Goal: Find contact information: Find contact information

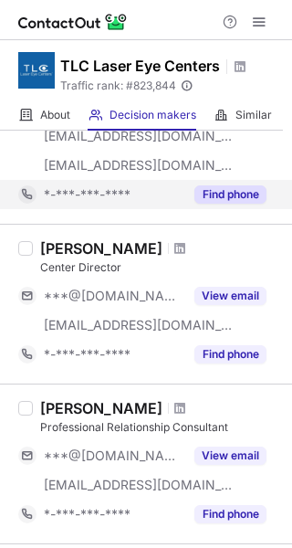
scroll to position [274, 0]
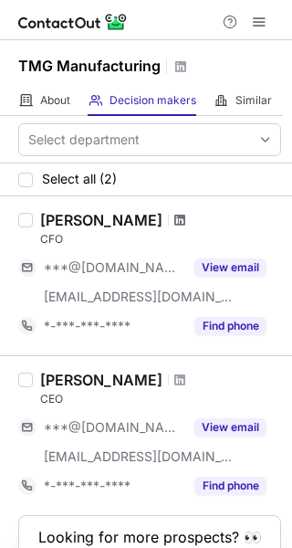
click at [175, 222] on span at bounding box center [179, 220] width 11 height 15
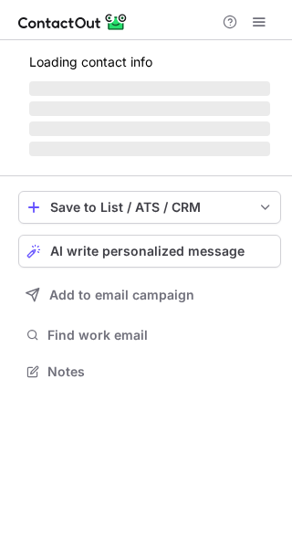
scroll to position [399, 292]
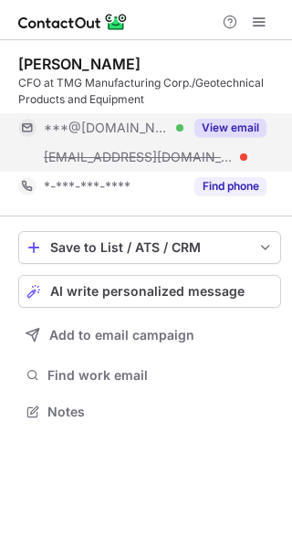
click at [240, 115] on div "View email" at bounding box center [225, 127] width 83 height 29
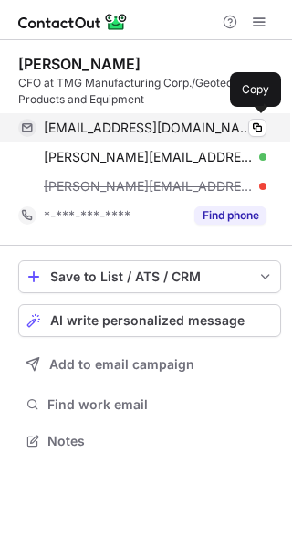
scroll to position [428, 292]
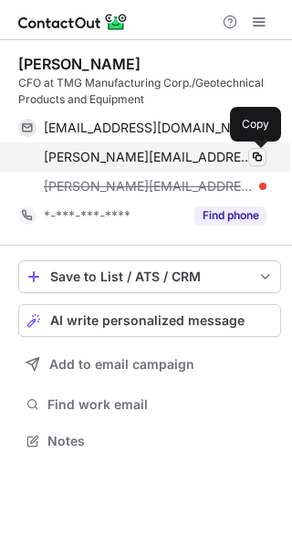
click at [255, 163] on span at bounding box center [257, 157] width 15 height 15
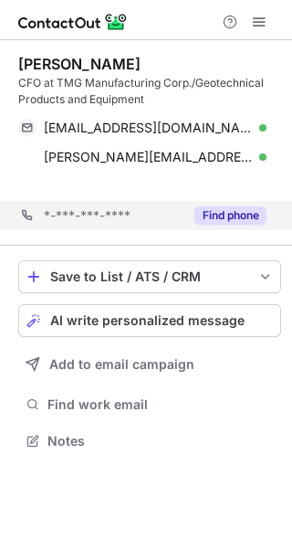
scroll to position [399, 292]
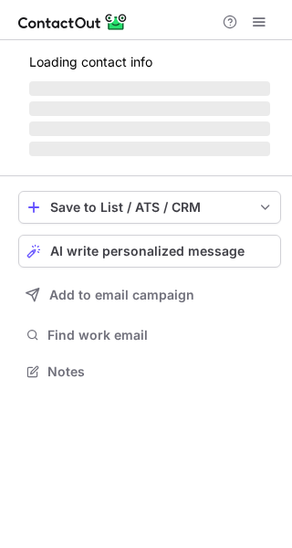
scroll to position [353, 292]
